Goal: Task Accomplishment & Management: Use online tool/utility

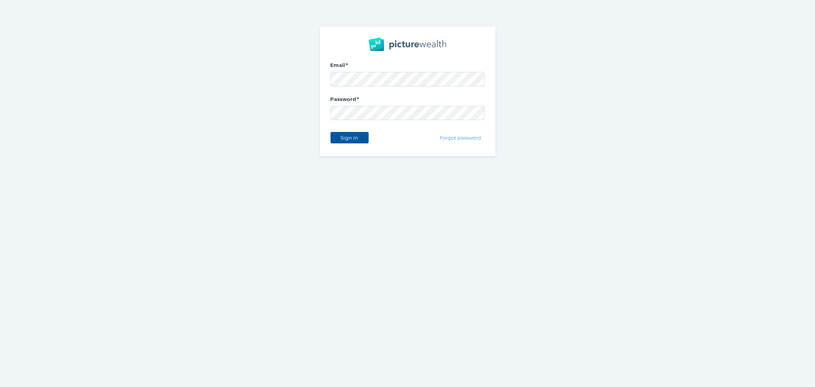
click at [338, 139] on span "Sign in" at bounding box center [349, 137] width 24 height 6
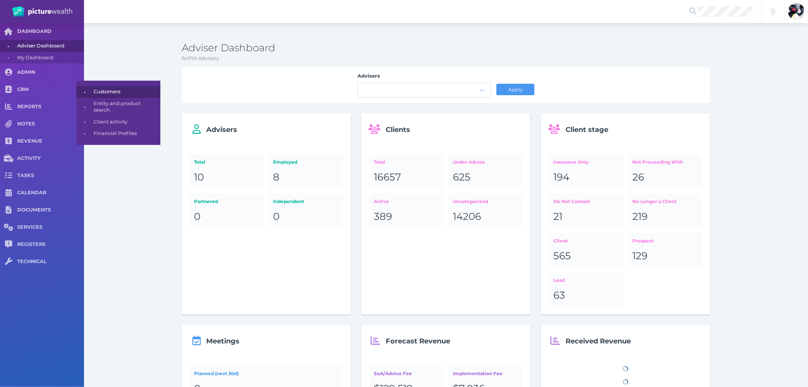
click at [95, 92] on span "Customers" at bounding box center [126, 92] width 64 height 12
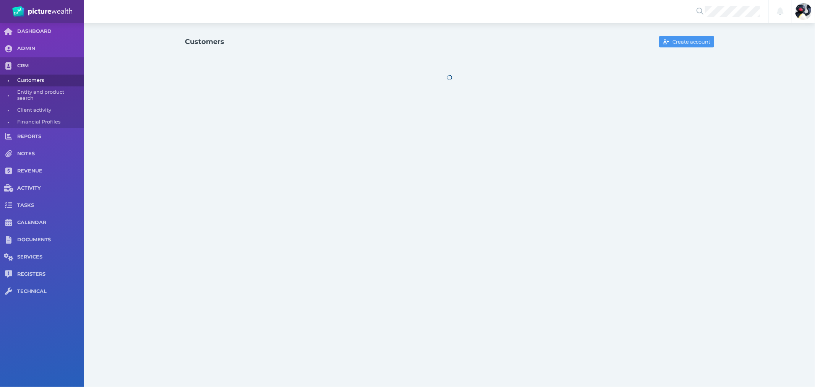
select select "25"
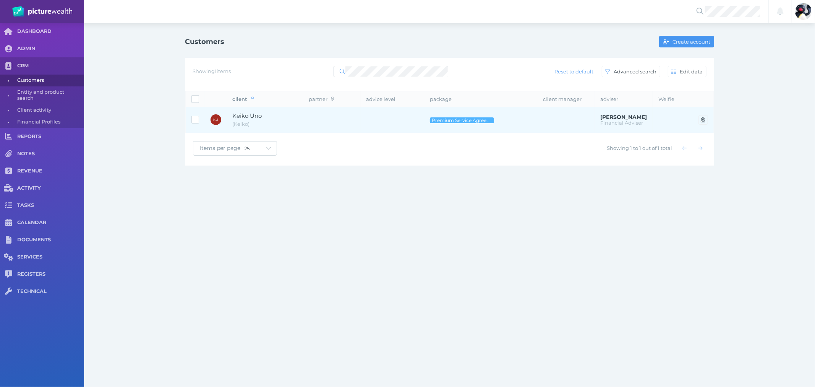
click at [342, 126] on td at bounding box center [331, 120] width 57 height 26
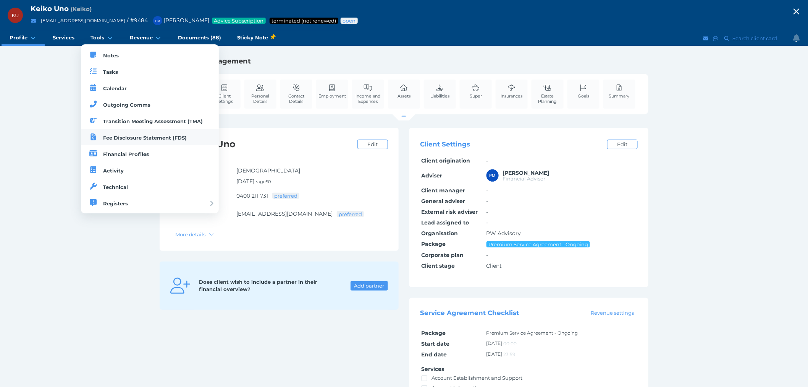
click at [153, 138] on span "Fee Disclosure Statement (FDS)" at bounding box center [145, 137] width 84 height 6
select select "25"
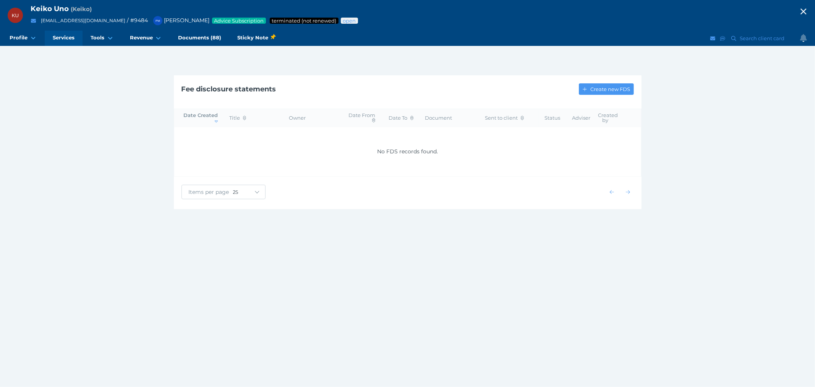
click at [73, 37] on span "Services" at bounding box center [64, 37] width 22 height 6
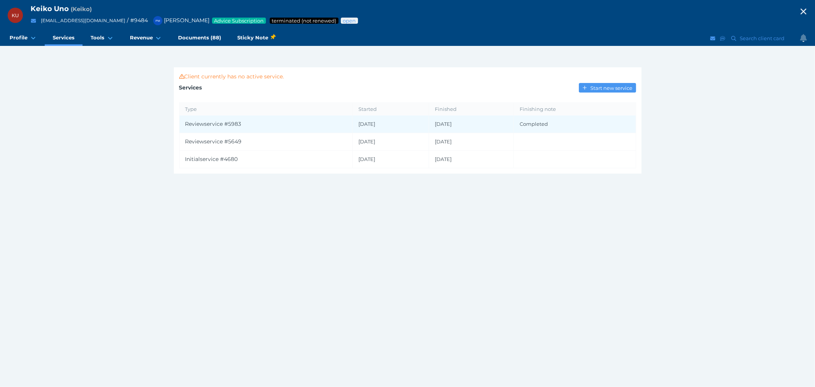
click at [257, 123] on td "Review service # 5983" at bounding box center [265, 124] width 173 height 18
